Goal: Find specific page/section: Find specific page/section

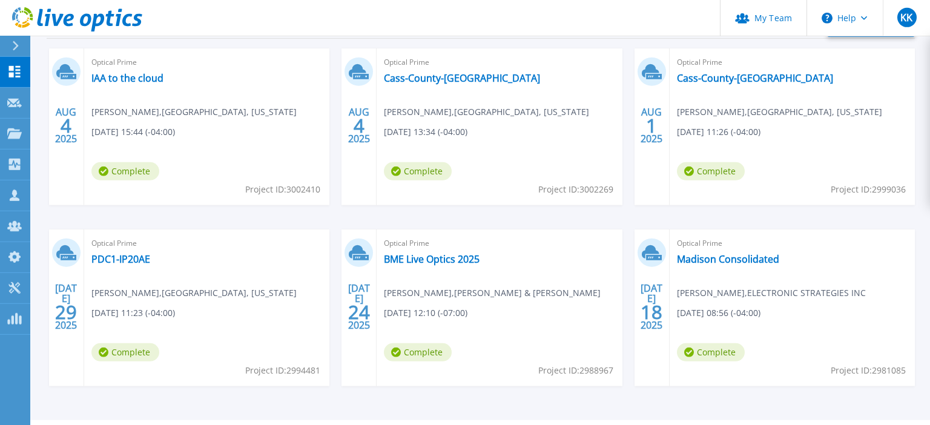
scroll to position [202, 0]
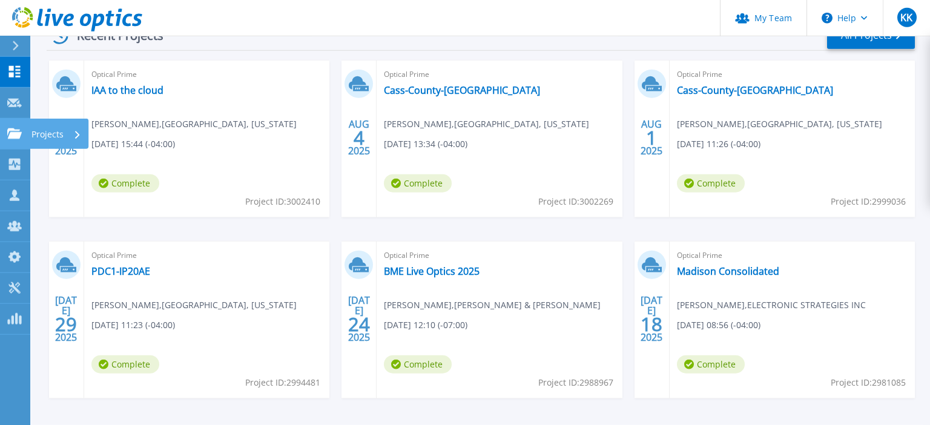
click at [6, 134] on link "Projects Projects" at bounding box center [15, 134] width 30 height 31
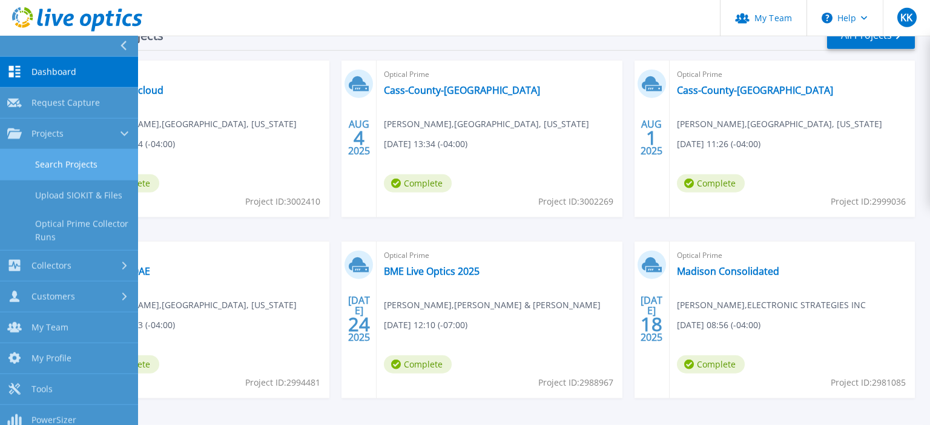
click at [54, 167] on link "Search Projects" at bounding box center [69, 165] width 138 height 31
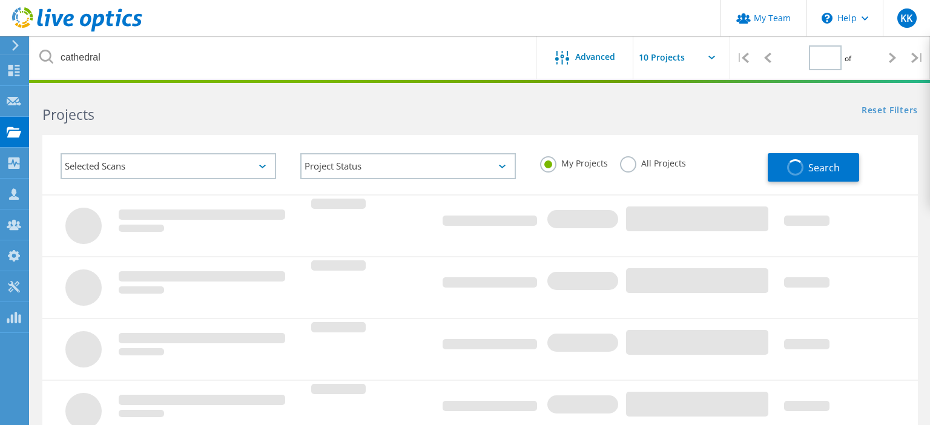
type input "1"
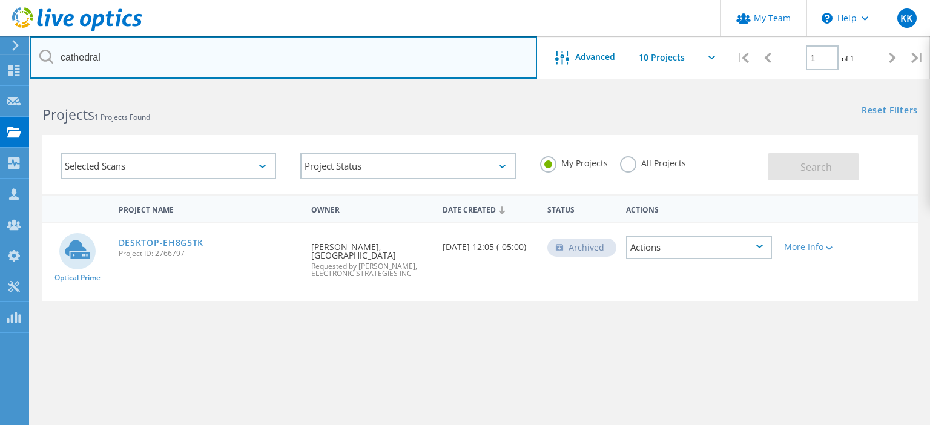
click at [139, 61] on input "cathedral" at bounding box center [283, 57] width 507 height 42
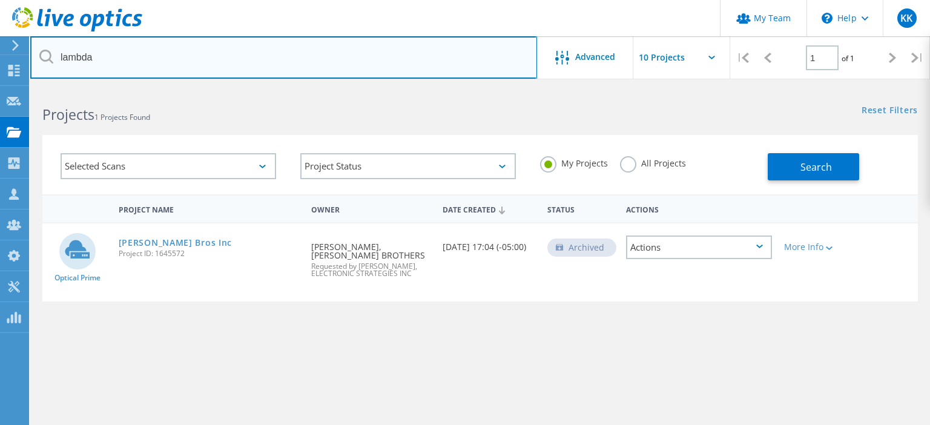
type input "lambda"
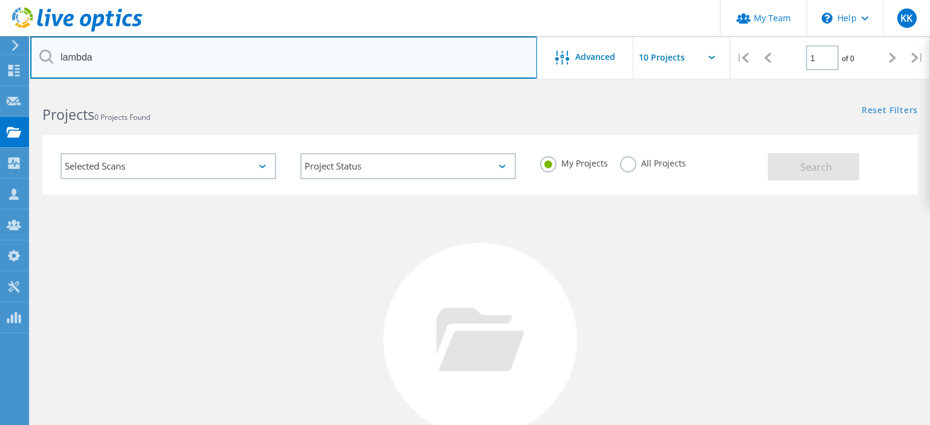
click at [93, 60] on input "lambda" at bounding box center [283, 57] width 507 height 42
